Goal: Contribute content

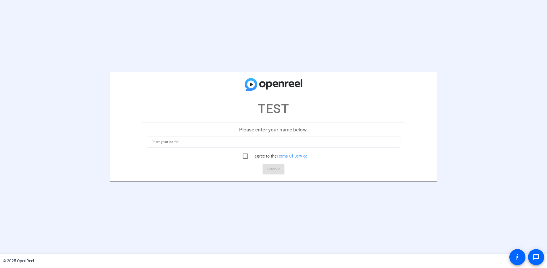
click at [238, 140] on input at bounding box center [273, 142] width 244 height 7
type input "[PERSON_NAME]"
click at [251, 160] on div at bounding box center [246, 156] width 14 height 14
checkbox input "true"
click at [281, 171] on span at bounding box center [274, 170] width 22 height 14
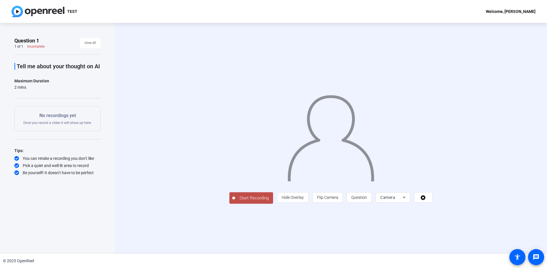
click at [256, 200] on span "Start Recording" at bounding box center [254, 198] width 38 height 7
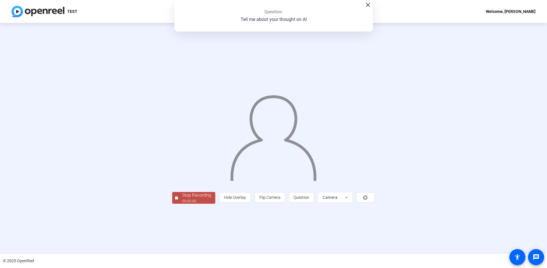
click at [177, 199] on div at bounding box center [176, 198] width 3 height 3
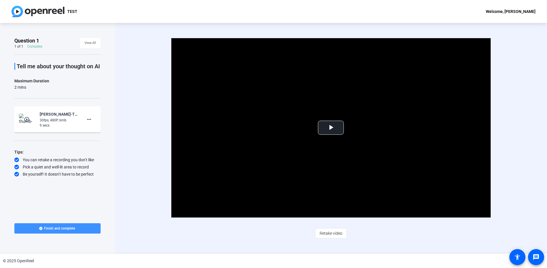
click at [80, 230] on span at bounding box center [57, 229] width 86 height 14
